Goal: Understand process/instructions: Learn how to perform a task or action

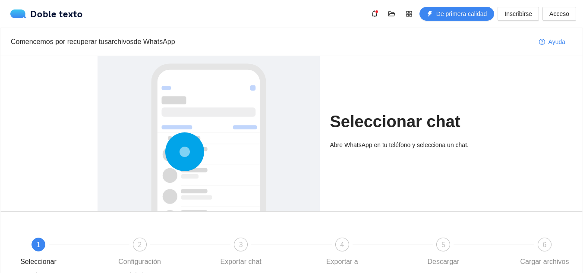
click at [377, 136] on div "Seleccionar chat Abre WhatsApp en tu teléfono y selecciona un chat." at bounding box center [408, 133] width 156 height 155
click at [381, 142] on font "Abre WhatsApp en tu teléfono y selecciona un chat." at bounding box center [399, 144] width 138 height 7
click at [404, 154] on div "Abre WhatsApp en tu teléfono y selecciona un chat." at bounding box center [408, 148] width 156 height 16
click at [233, 142] on div at bounding box center [208, 181] width 205 height 258
drag, startPoint x: 204, startPoint y: 144, endPoint x: 289, endPoint y: 127, distance: 86.2
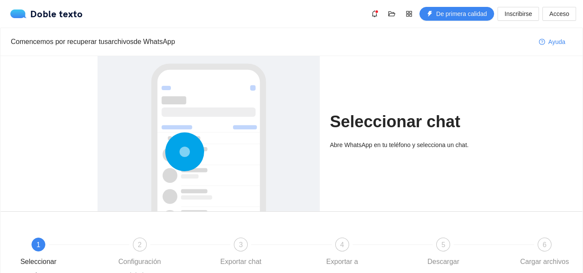
click at [204, 144] on icon at bounding box center [184, 151] width 39 height 39
click at [396, 118] on font "Seleccionar chat" at bounding box center [395, 122] width 130 height 18
click at [404, 102] on div "Seleccionar chat Abre WhatsApp en tu teléfono y selecciona un chat." at bounding box center [408, 133] width 156 height 155
click at [412, 136] on div "Seleccionar chat Abre WhatsApp en tu teléfono y selecciona un chat." at bounding box center [408, 133] width 156 height 155
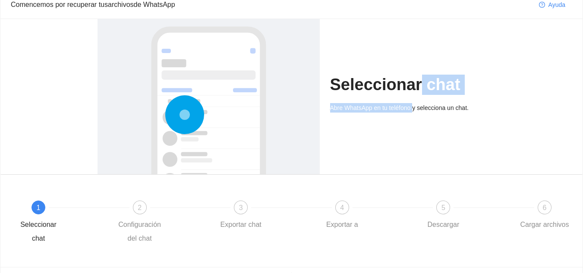
scroll to position [89, 0]
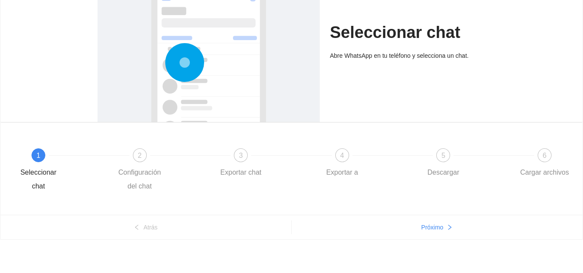
click at [37, 159] on font "1" at bounding box center [39, 155] width 4 height 7
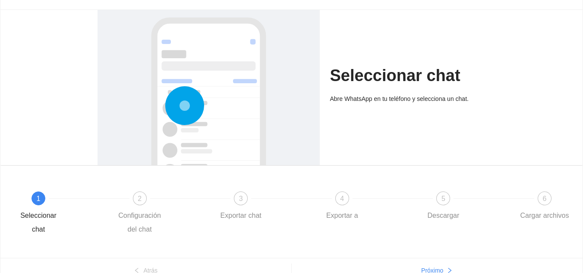
click at [220, 128] on div at bounding box center [208, 135] width 205 height 258
click at [250, 111] on div at bounding box center [208, 135] width 205 height 258
click at [415, 93] on div "Seleccionar chat Abre WhatsApp en tu teléfono y selecciona un chat." at bounding box center [408, 87] width 156 height 155
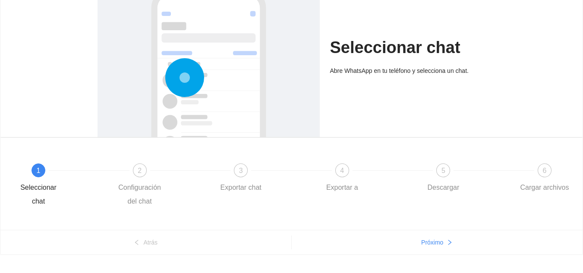
scroll to position [89, 0]
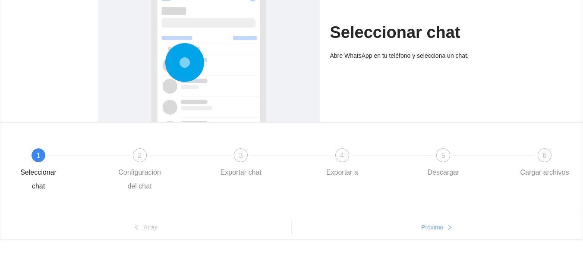
click at [434, 229] on font "Próximo" at bounding box center [432, 227] width 22 height 7
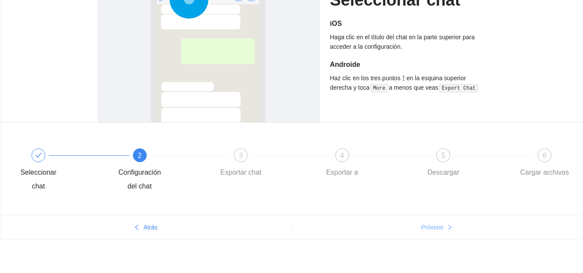
click at [425, 234] on button "Próximo" at bounding box center [437, 227] width 291 height 14
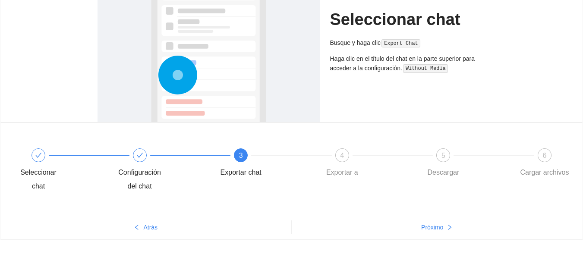
click at [398, 45] on code "Export Chat" at bounding box center [400, 43] width 39 height 9
click at [394, 41] on code "Export Chat" at bounding box center [400, 43] width 39 height 9
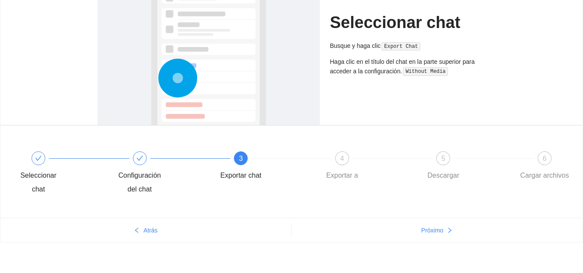
scroll to position [3, 0]
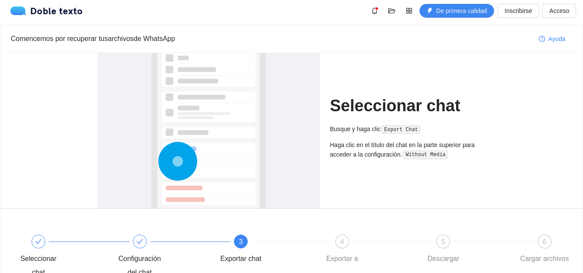
click at [399, 126] on div "Seleccionar chat Busque y haga clic Export Chat Haga clic en el título del chat…" at bounding box center [408, 130] width 156 height 155
click at [397, 127] on code "Export Chat" at bounding box center [400, 130] width 39 height 9
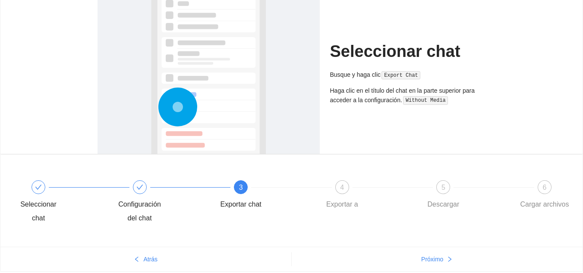
scroll to position [89, 0]
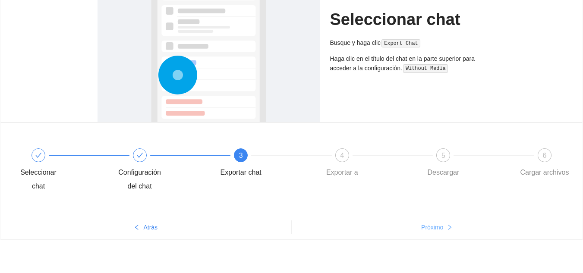
click at [426, 226] on font "Próximo" at bounding box center [432, 227] width 22 height 7
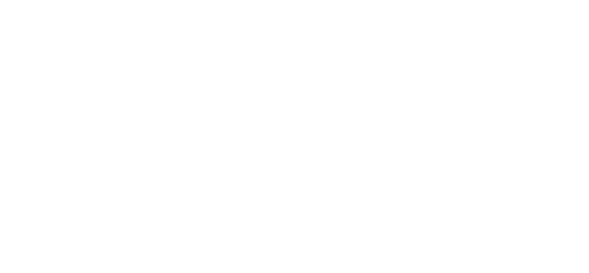
scroll to position [0, 0]
click at [426, 226] on body "Original text Rate this translation Your feedback will be used to help improve …" at bounding box center [294, 136] width 589 height 273
click at [427, 226] on body "Original text Rate this translation Your feedback will be used to help improve …" at bounding box center [294, 136] width 589 height 273
click at [416, 100] on body "Original text Rate this translation Your feedback will be used to help improve …" at bounding box center [294, 136] width 589 height 273
